Goal: Find specific page/section: Find specific page/section

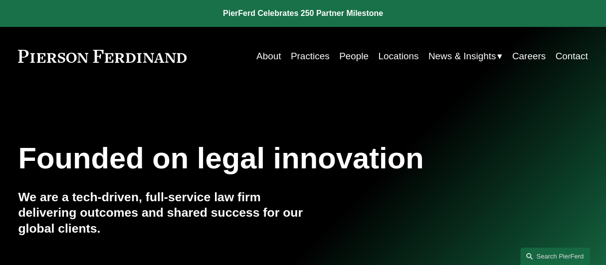
click at [391, 56] on link "Locations" at bounding box center [398, 56] width 40 height 19
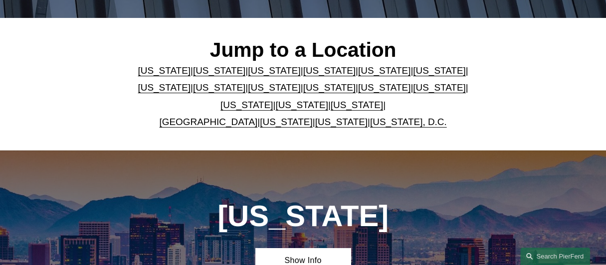
scroll to position [225, 0]
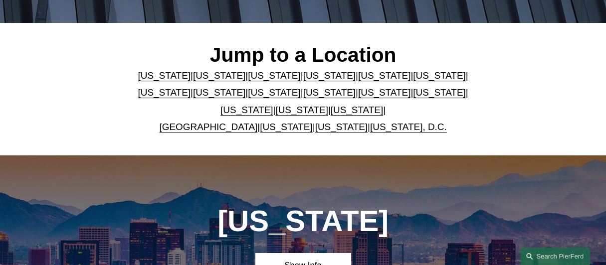
click at [200, 79] on link "[US_STATE]" at bounding box center [219, 75] width 52 height 10
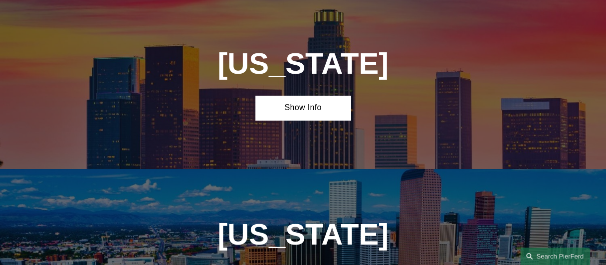
scroll to position [556, 0]
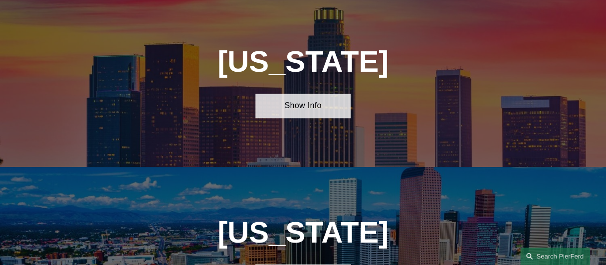
click at [286, 113] on link "Show Info" at bounding box center [302, 106] width 95 height 24
